Goal: Information Seeking & Learning: Understand process/instructions

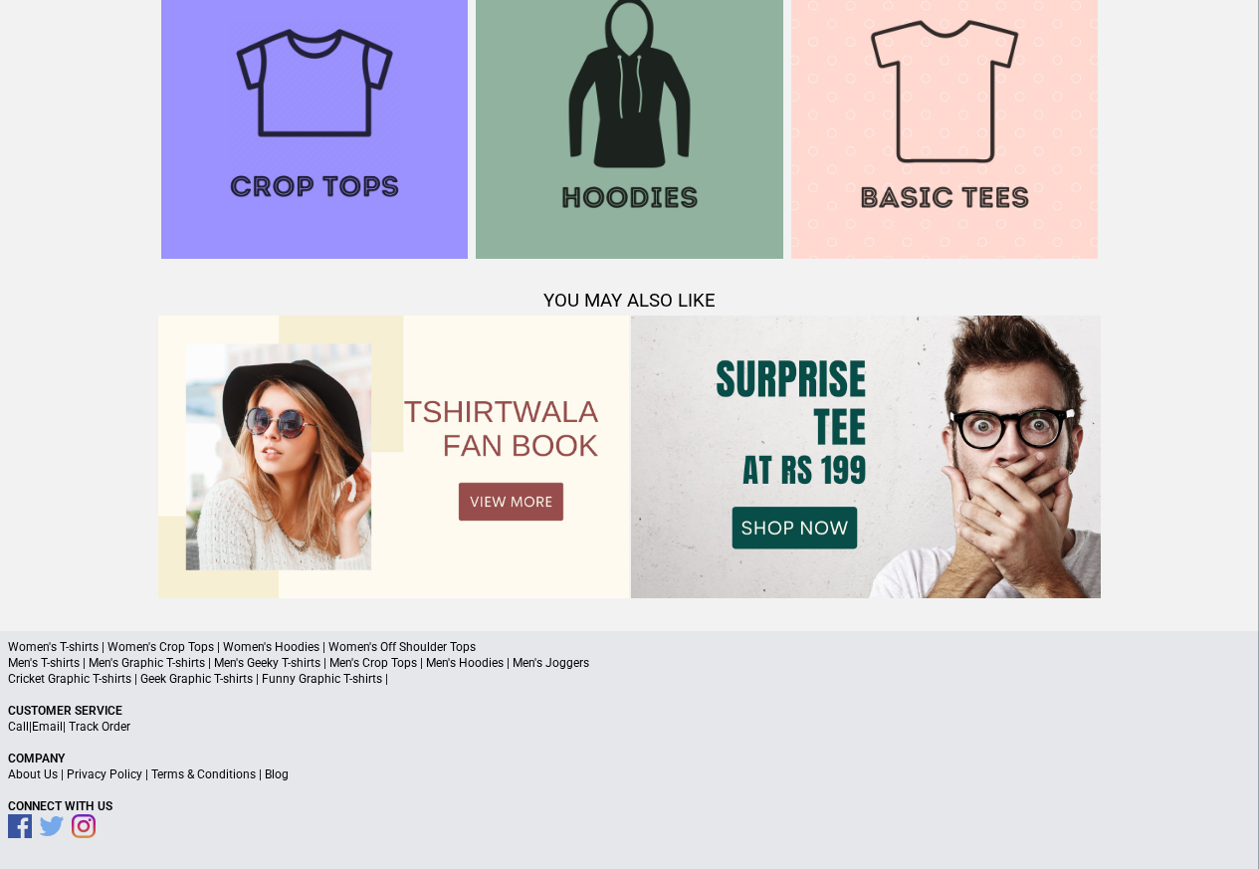
scroll to position [1920, 0]
click at [189, 770] on link "Terms & Conditions" at bounding box center [203, 774] width 104 height 14
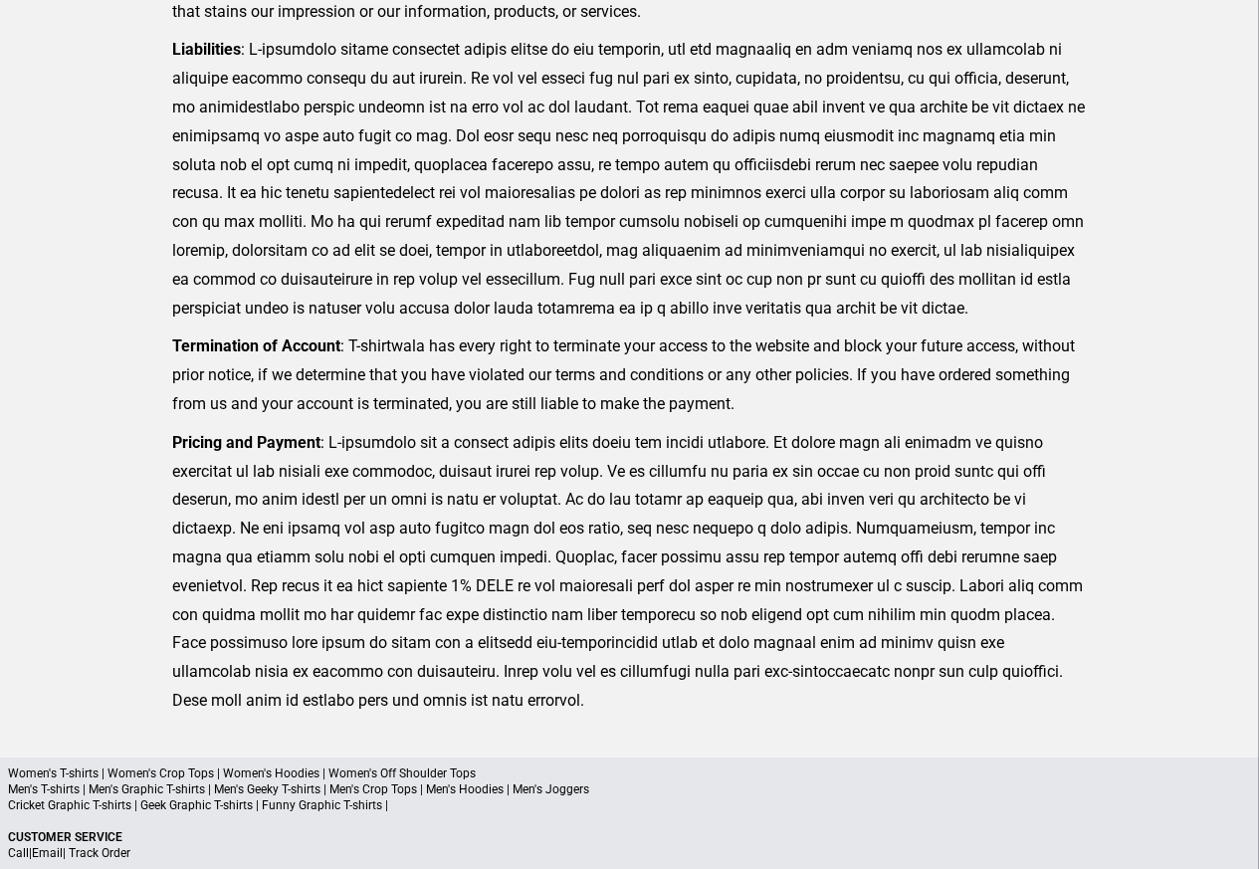
scroll to position [489, 0]
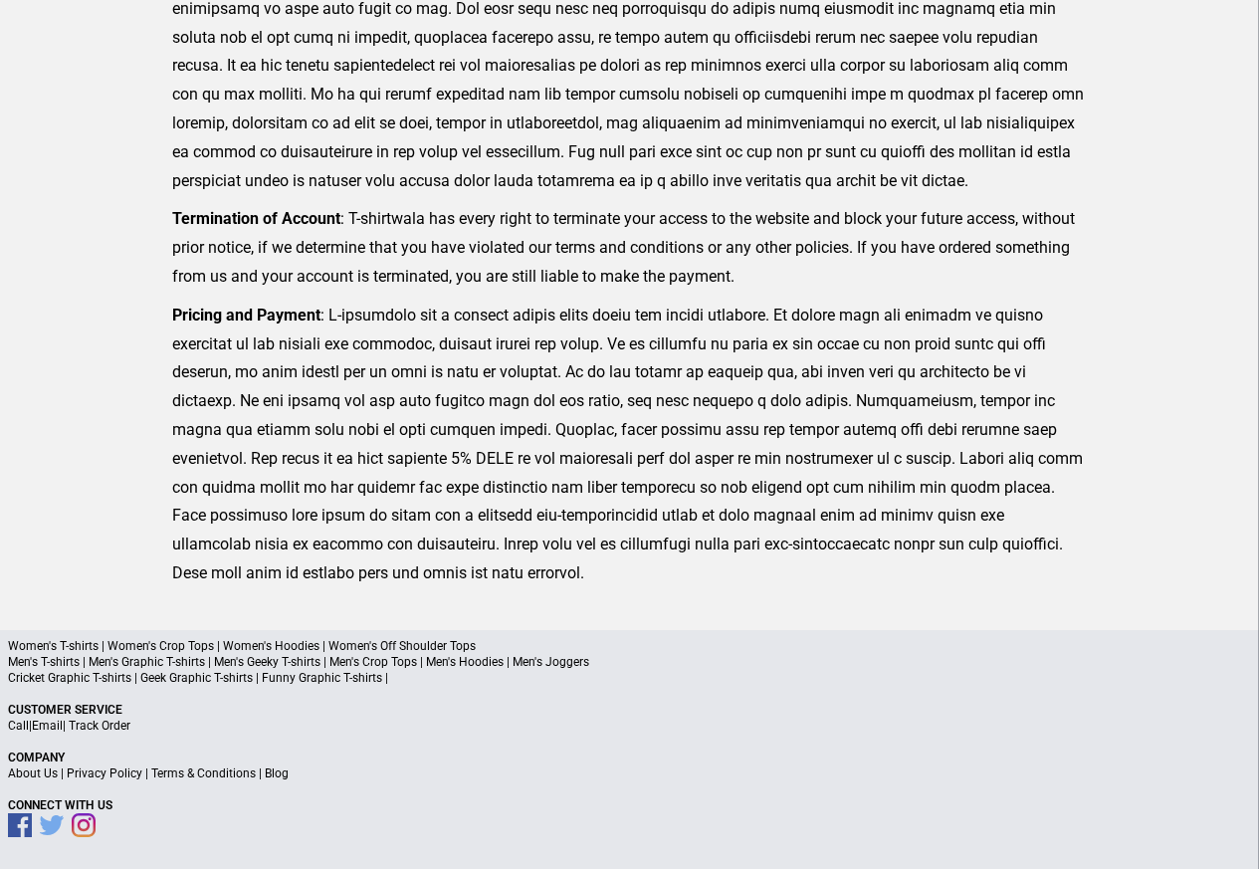
scroll to position [459, 0]
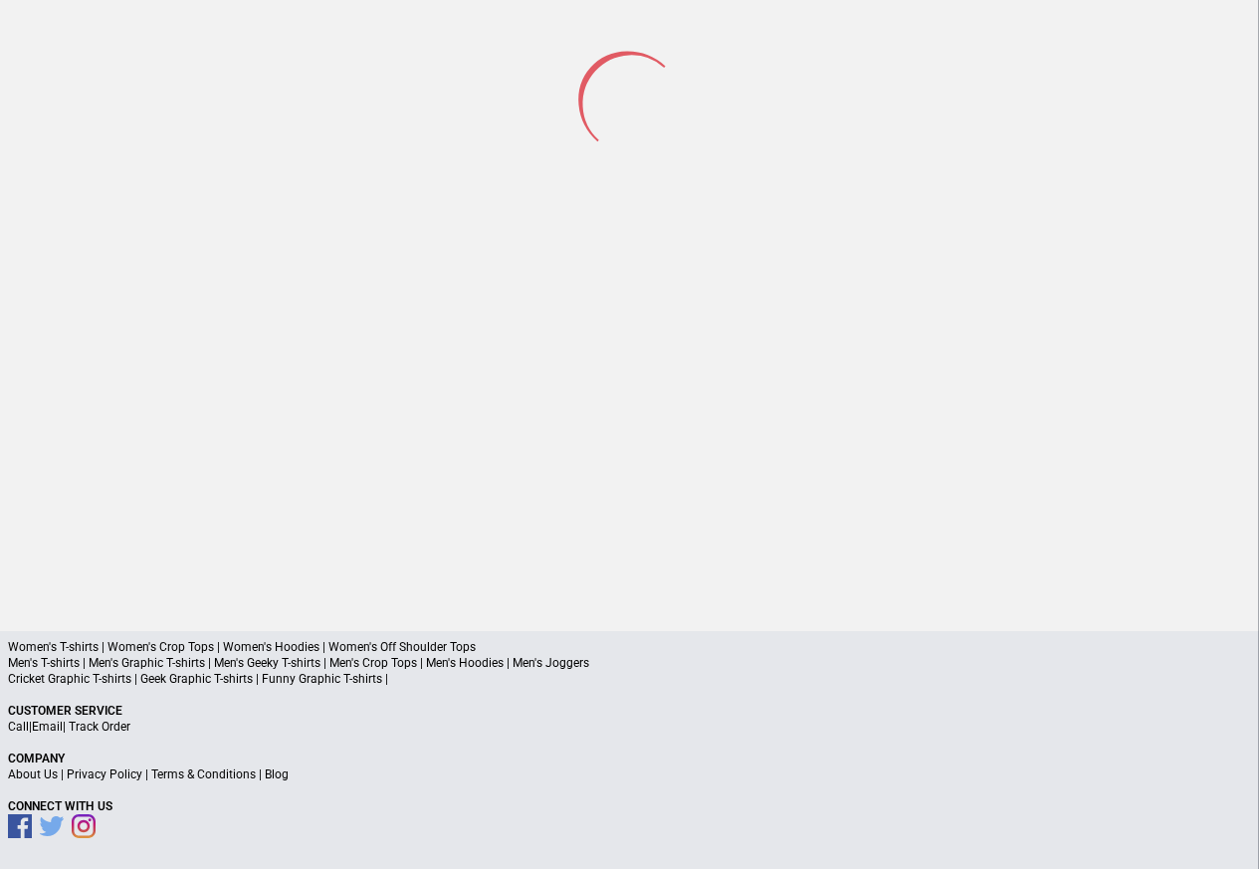
scroll to position [93, 0]
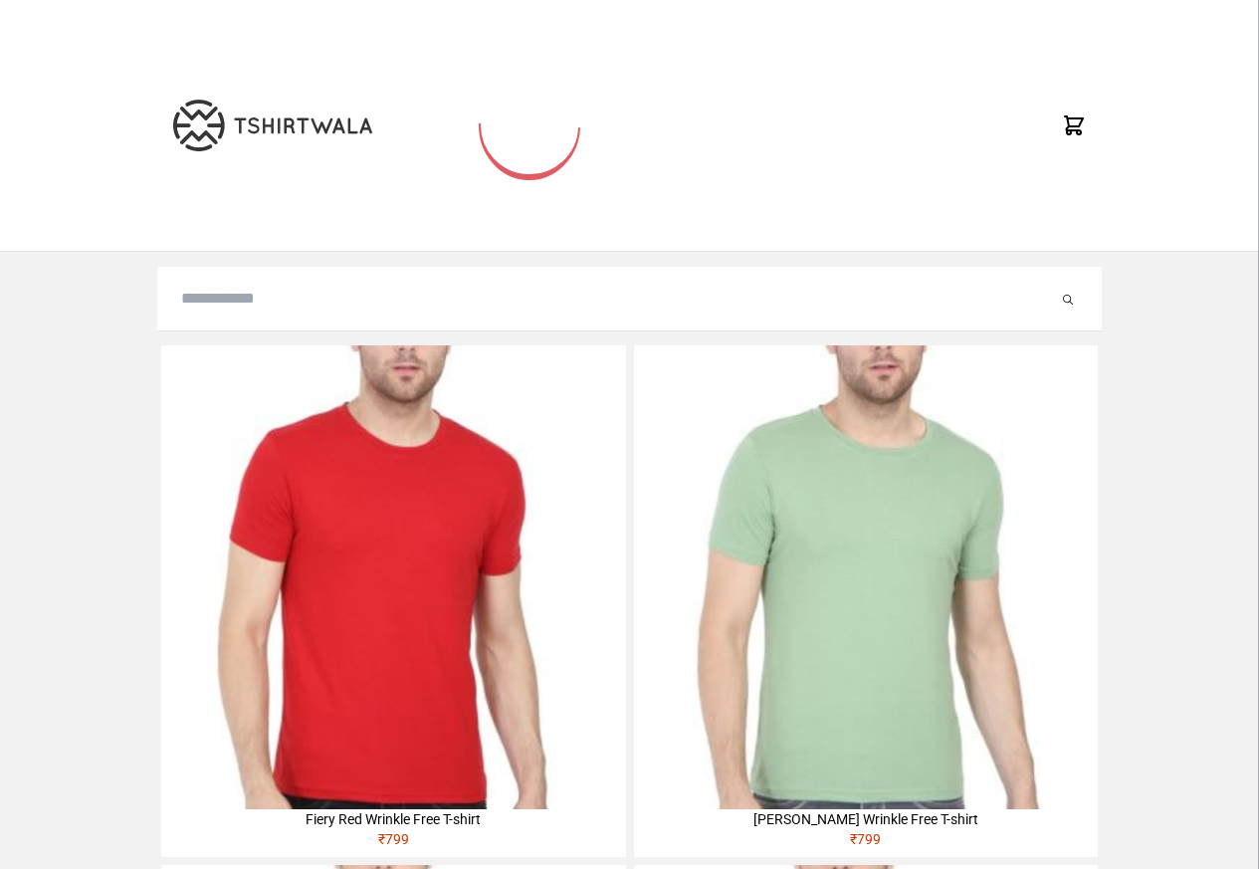
click at [242, 299] on input "search" at bounding box center [619, 299] width 877 height 24
paste input "******"
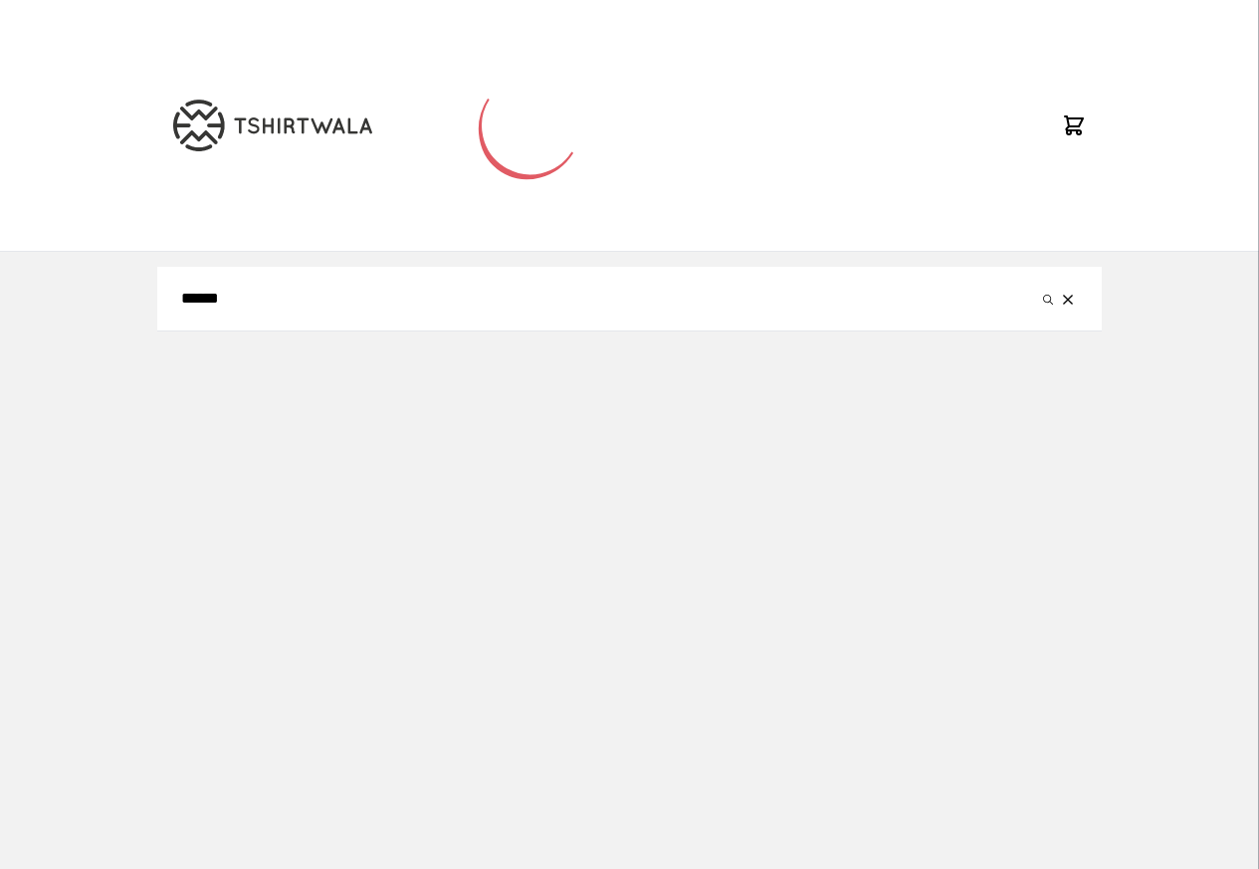
type input "******"
click at [1038, 287] on button "submit" at bounding box center [1048, 299] width 20 height 24
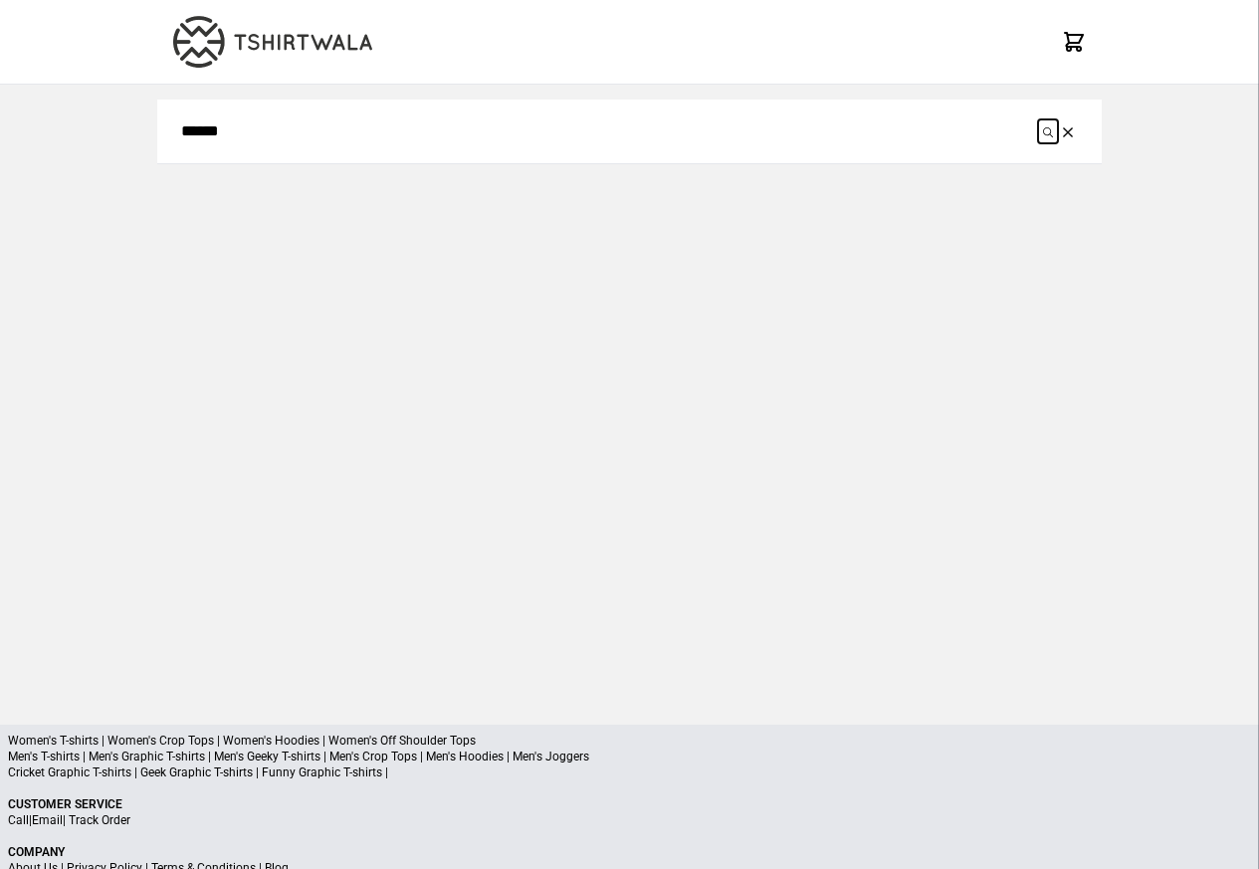
click at [1050, 132] on icon "submit" at bounding box center [1048, 132] width 10 height 10
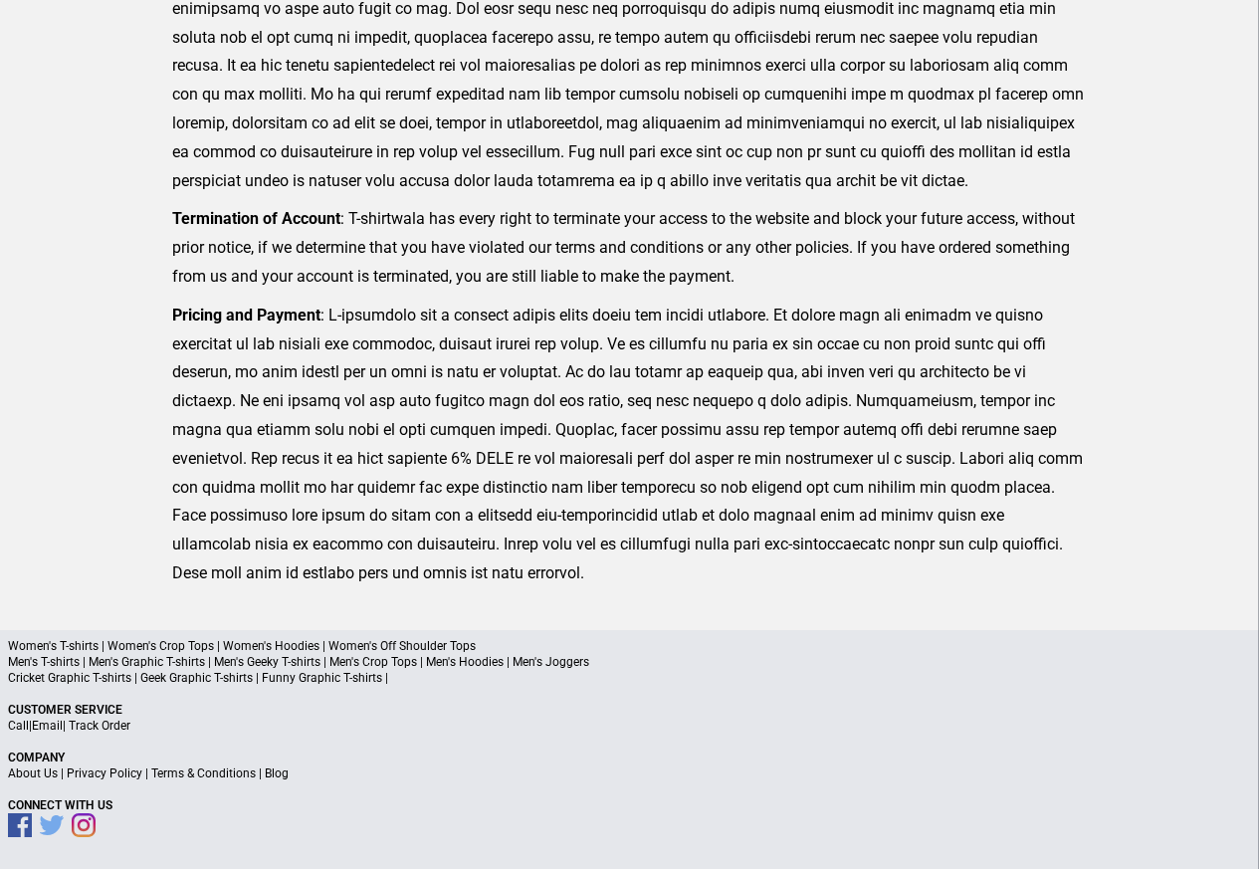
scroll to position [489, 0]
